Goal: Task Accomplishment & Management: Manage account settings

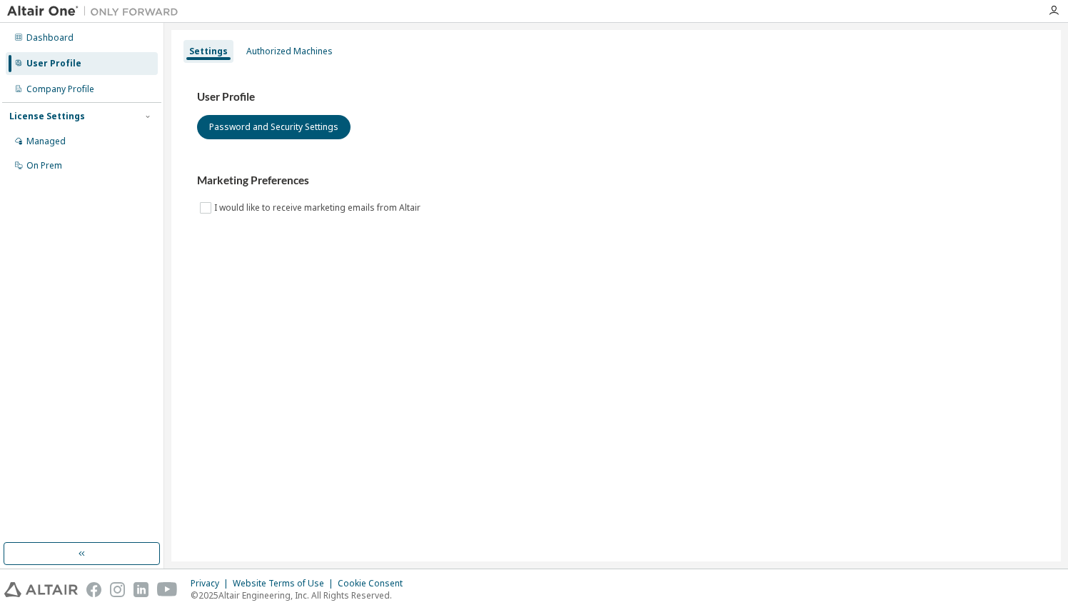
click at [96, 121] on div "License Settings" at bounding box center [81, 116] width 145 height 13
click at [66, 137] on div "Managed" at bounding box center [82, 141] width 152 height 23
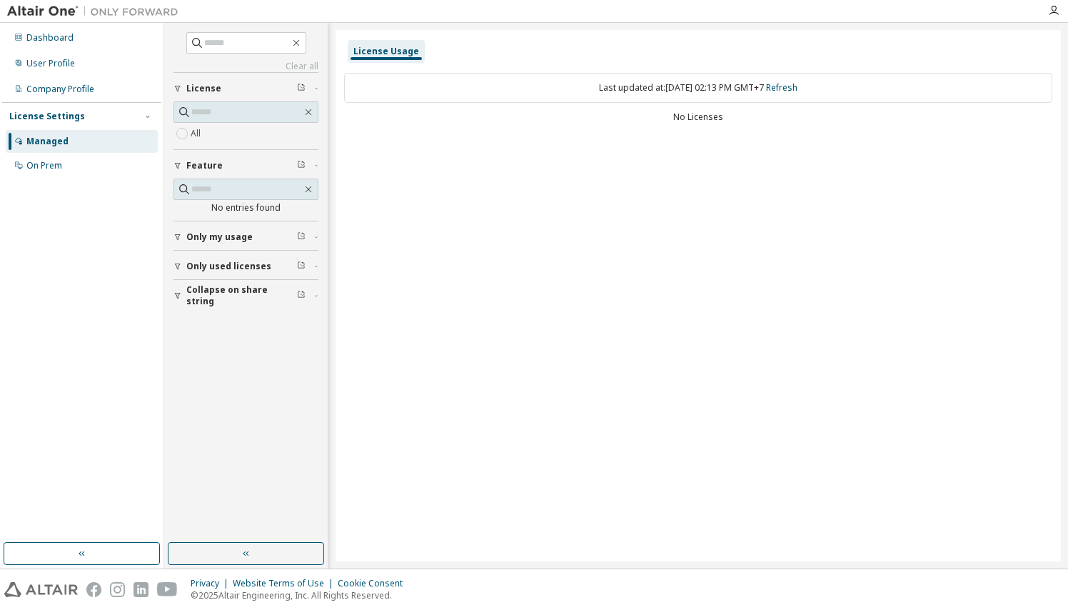
click at [211, 259] on button "Only used licenses" at bounding box center [246, 266] width 145 height 31
click at [589, 219] on div "License Usage Last updated at: [DATE] 02:20 PM GMT+7 Refresh No Licenses" at bounding box center [699, 295] width 726 height 531
click at [221, 264] on span "Only used licenses" at bounding box center [228, 266] width 85 height 11
click at [241, 241] on span "Only my usage" at bounding box center [219, 236] width 66 height 11
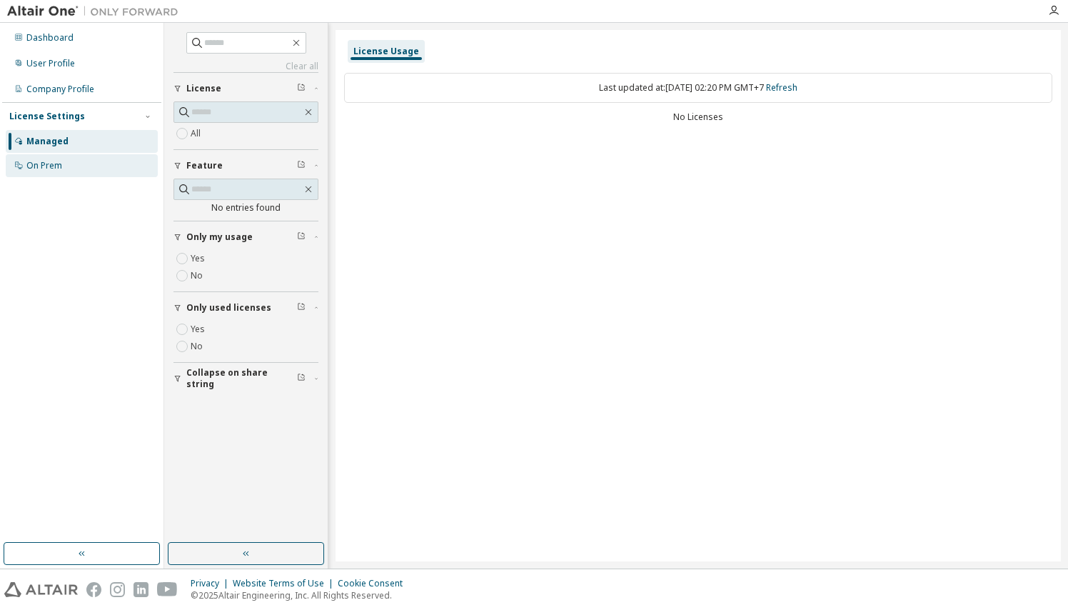
click at [82, 159] on div "On Prem" at bounding box center [82, 165] width 152 height 23
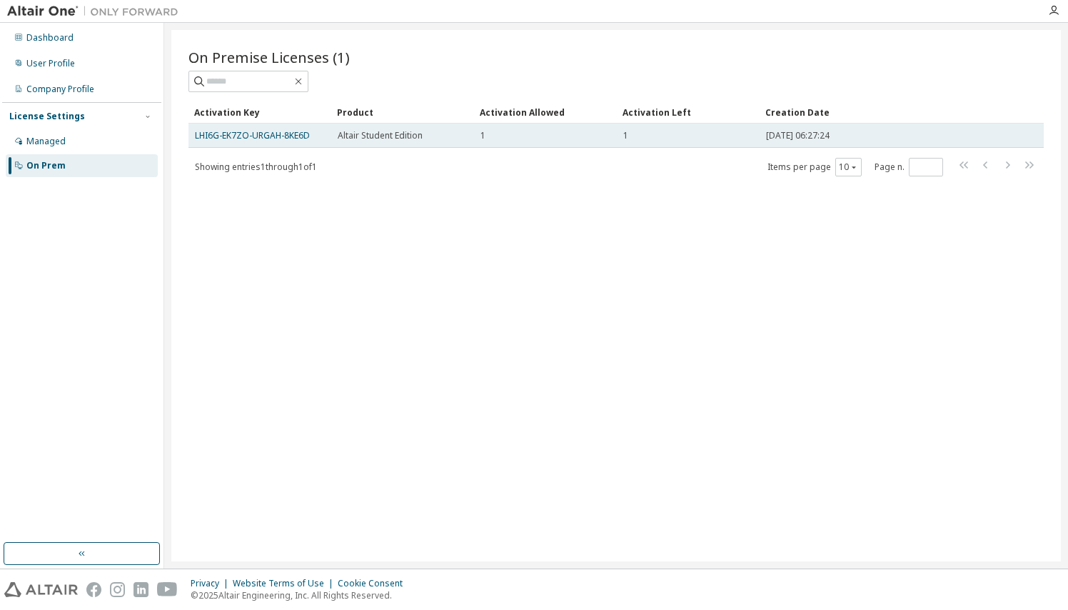
click at [444, 144] on td "Altair Student Edition" at bounding box center [402, 136] width 143 height 24
click at [284, 132] on link "LHI6G-EK7ZO-URGAH-8KE6D" at bounding box center [252, 135] width 115 height 12
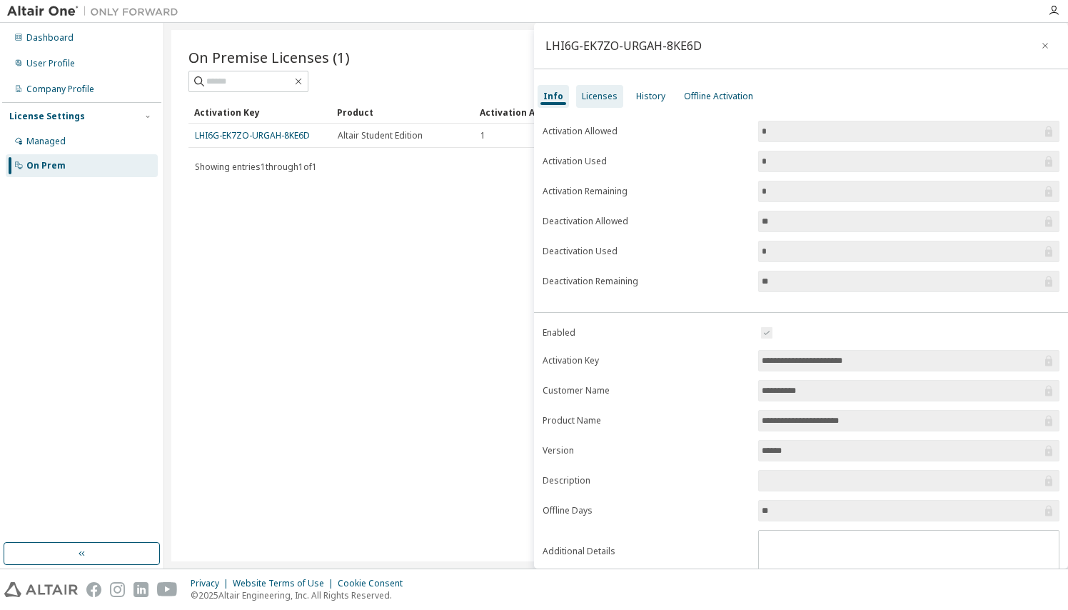
click at [605, 100] on div "Licenses" at bounding box center [600, 96] width 36 height 11
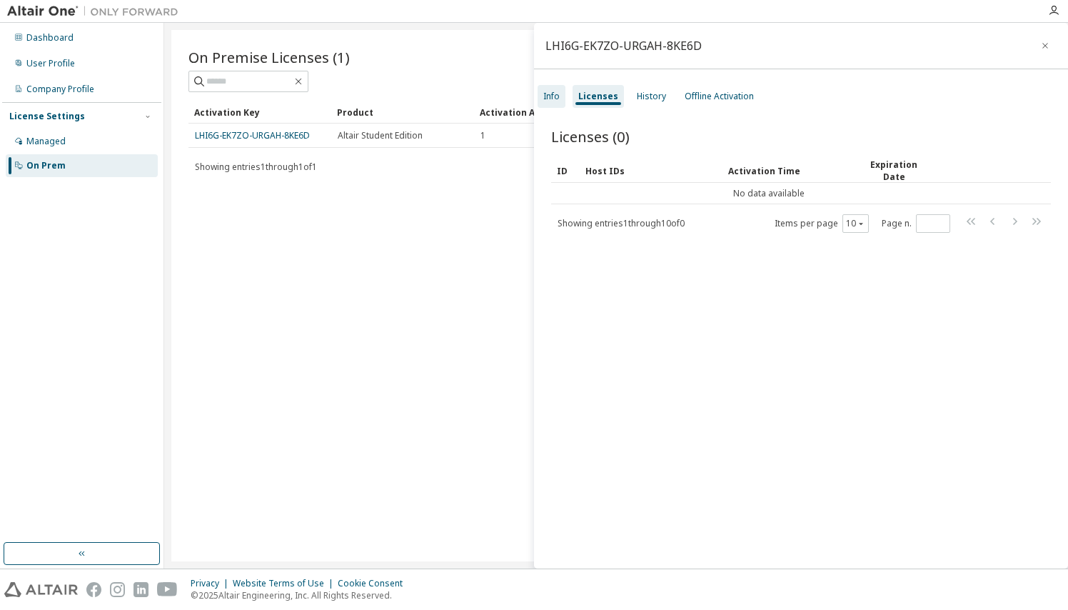
click at [540, 92] on div "Info" at bounding box center [552, 96] width 28 height 23
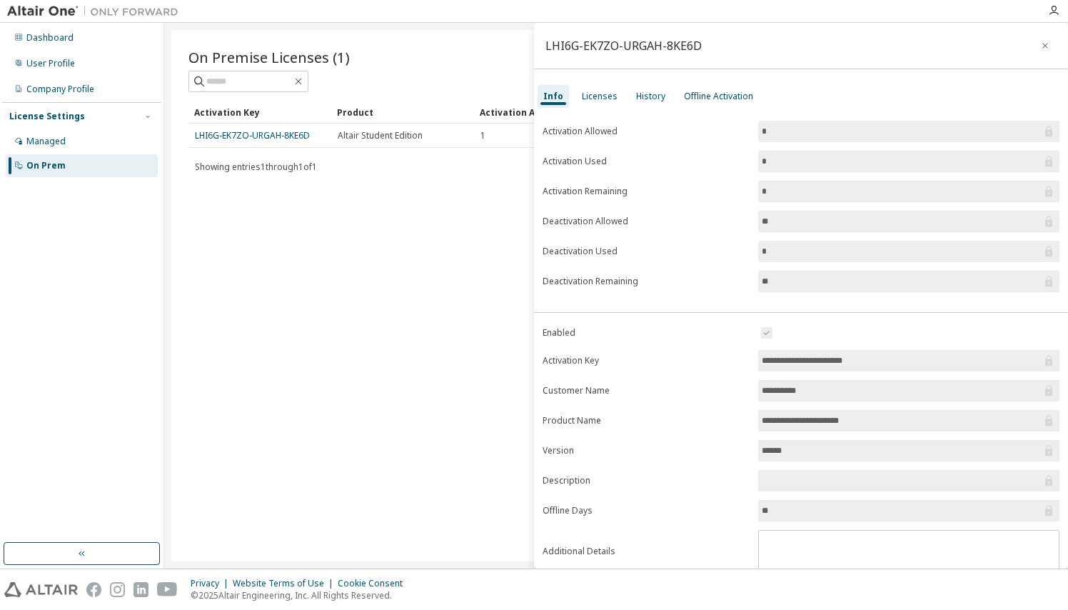
click at [483, 221] on div "On Premise Licenses (1) Clear Load Save Save As Field Operator Value Select fil…" at bounding box center [616, 295] width 890 height 531
click at [111, 142] on div "Managed" at bounding box center [82, 141] width 152 height 23
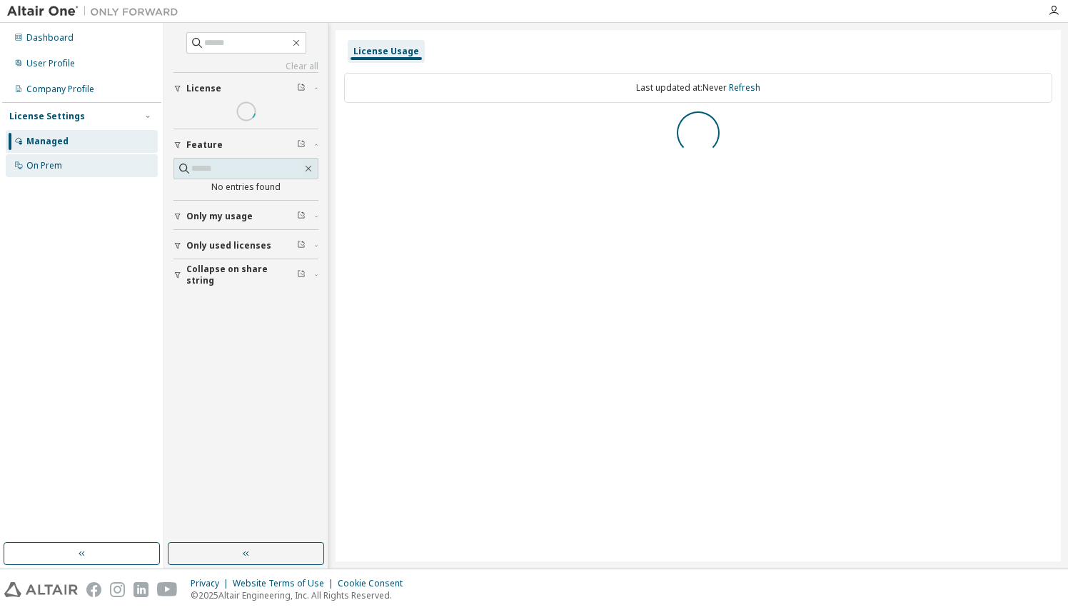
click at [88, 164] on div "On Prem" at bounding box center [82, 165] width 152 height 23
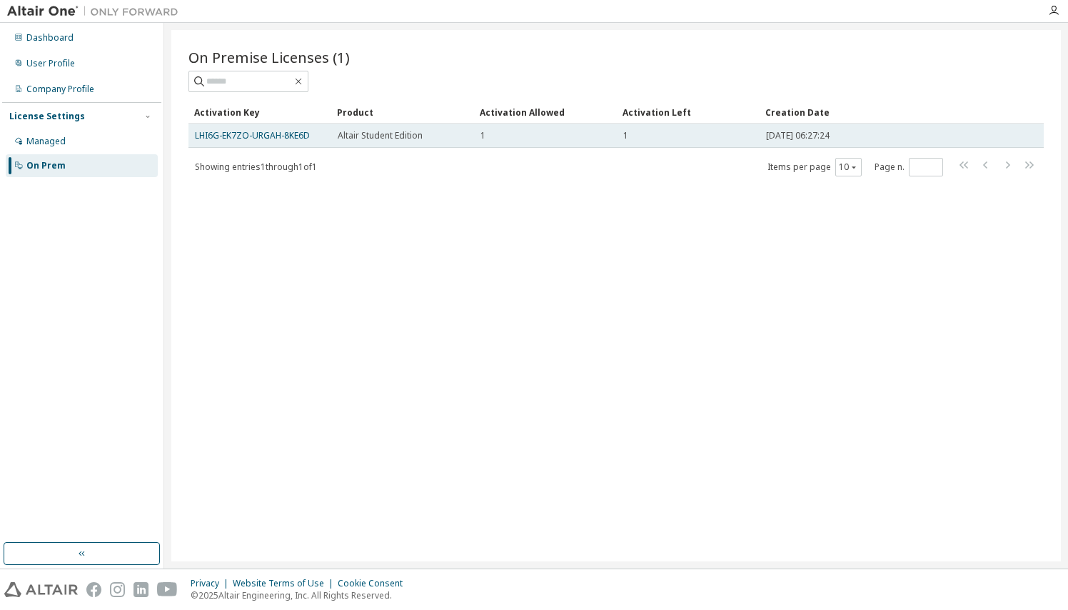
click at [282, 141] on td "LHI6G-EK7ZO-URGAH-8KE6D" at bounding box center [260, 136] width 143 height 24
click at [278, 138] on link "LHI6G-EK7ZO-URGAH-8KE6D" at bounding box center [252, 135] width 115 height 12
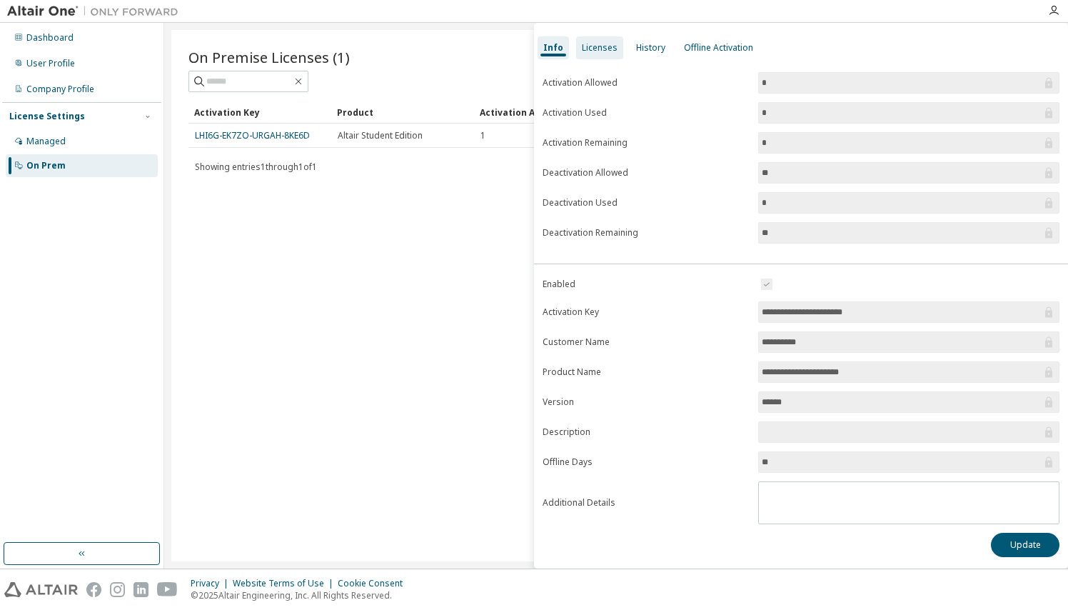
click at [592, 58] on div "Licenses" at bounding box center [599, 47] width 47 height 23
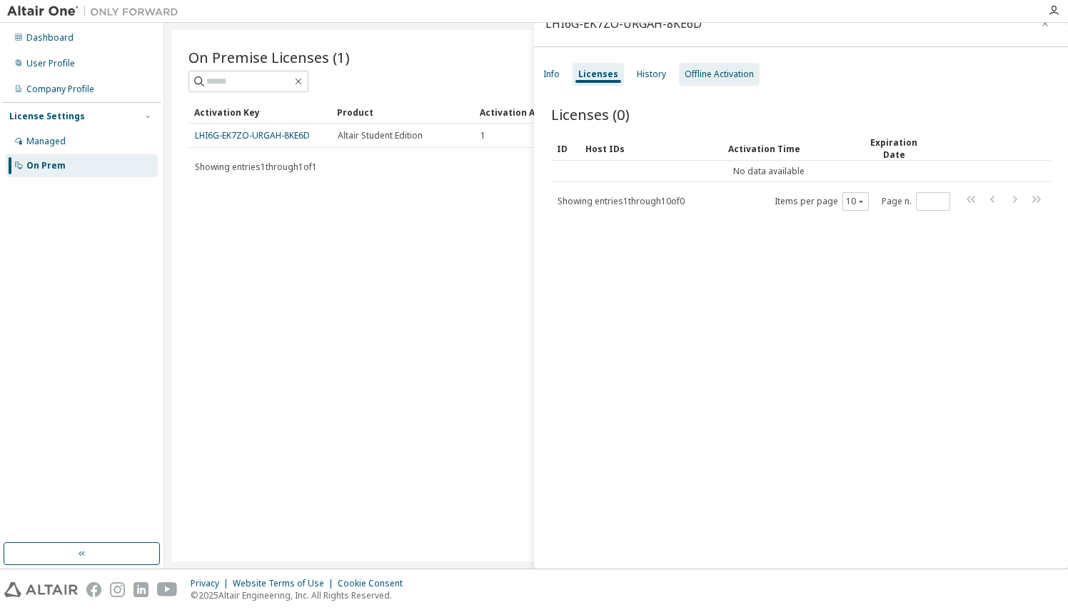
click at [718, 66] on div "Offline Activation" at bounding box center [719, 74] width 81 height 23
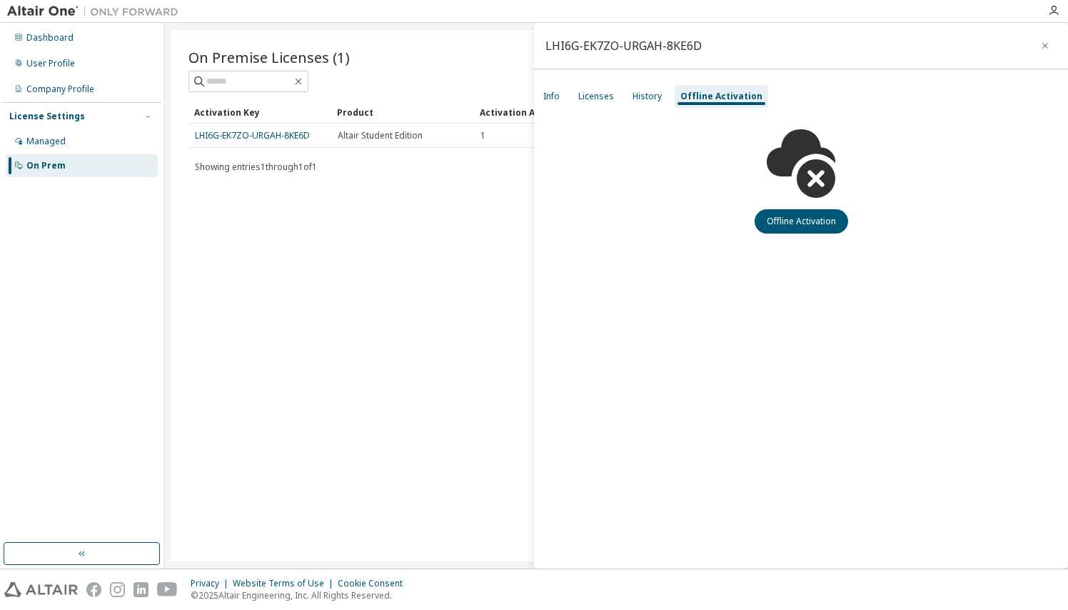
scroll to position [0, 0]
click at [651, 87] on div "History" at bounding box center [647, 96] width 41 height 23
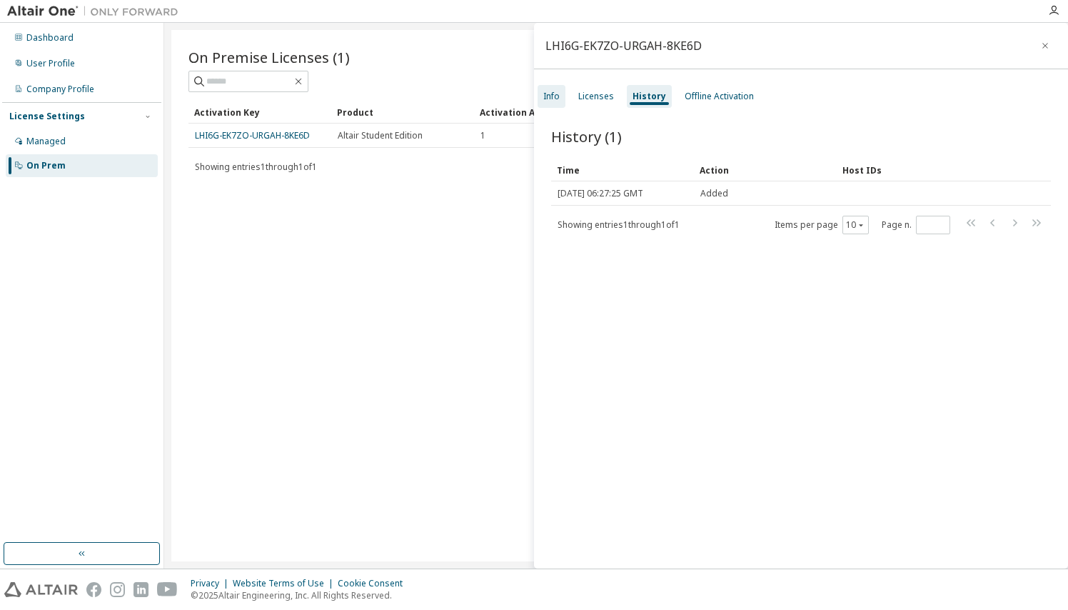
click at [549, 98] on div "Info" at bounding box center [552, 96] width 16 height 11
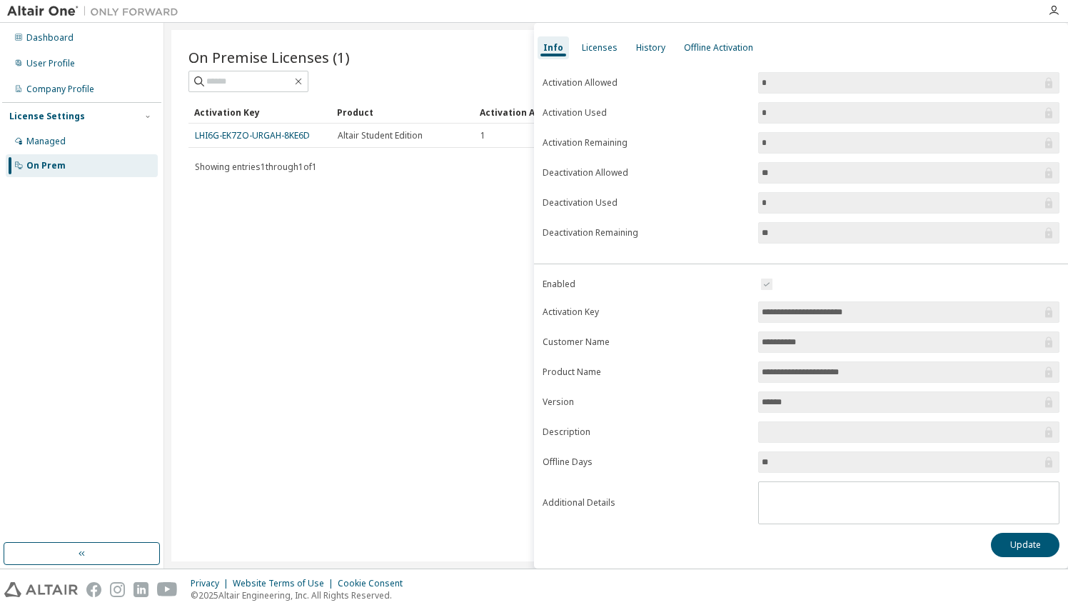
scroll to position [49, 0]
